Goal: Task Accomplishment & Management: Manage account settings

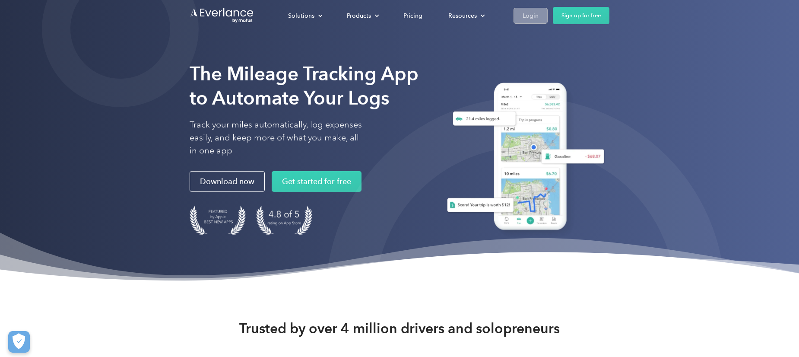
click at [544, 16] on link "Login" at bounding box center [531, 16] width 34 height 16
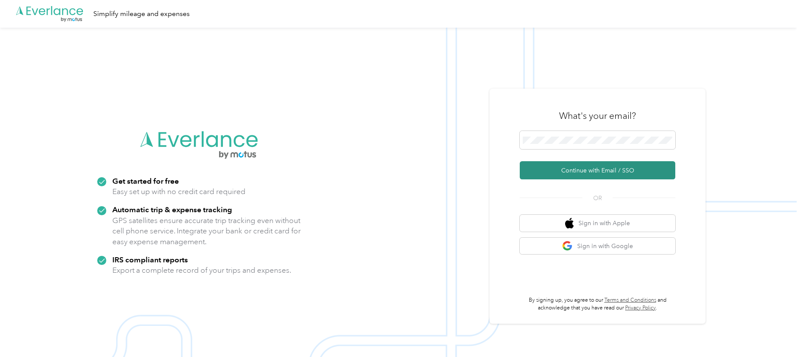
click at [585, 170] on button "Continue with Email / SSO" at bounding box center [598, 170] width 156 height 18
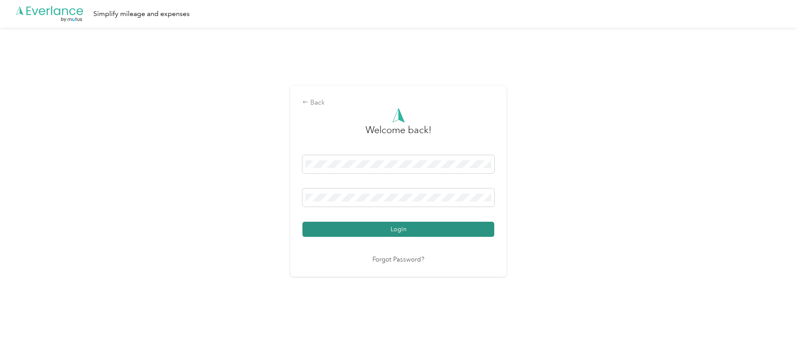
click at [370, 228] on button "Login" at bounding box center [398, 229] width 192 height 15
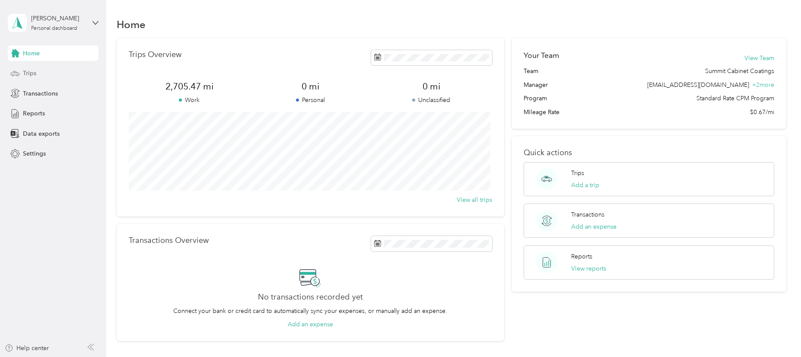
click at [30, 74] on span "Trips" at bounding box center [29, 73] width 13 height 9
